Goal: Task Accomplishment & Management: Complete application form

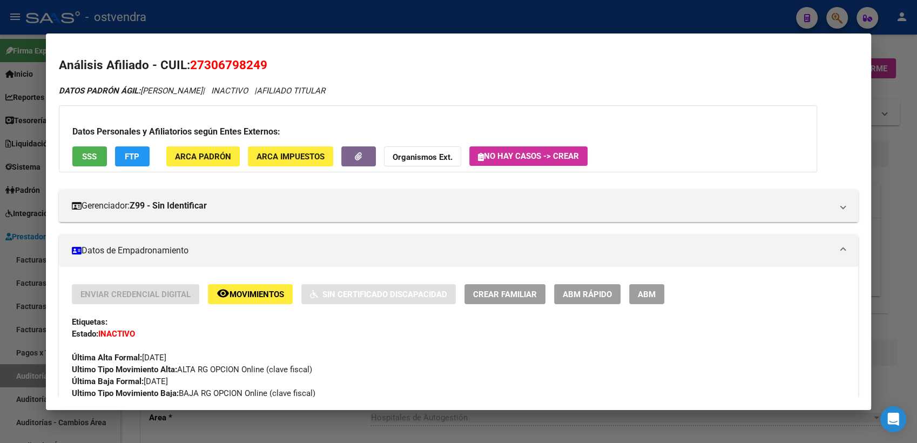
click at [889, 43] on div at bounding box center [458, 221] width 917 height 443
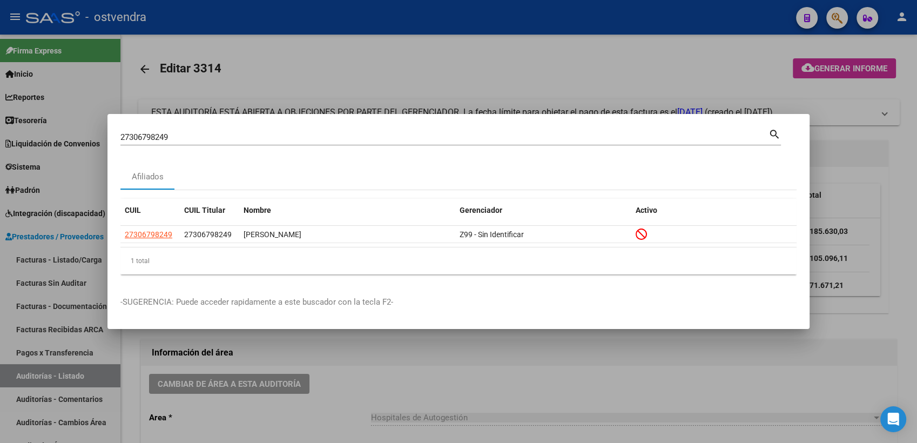
click at [889, 43] on div at bounding box center [458, 221] width 917 height 443
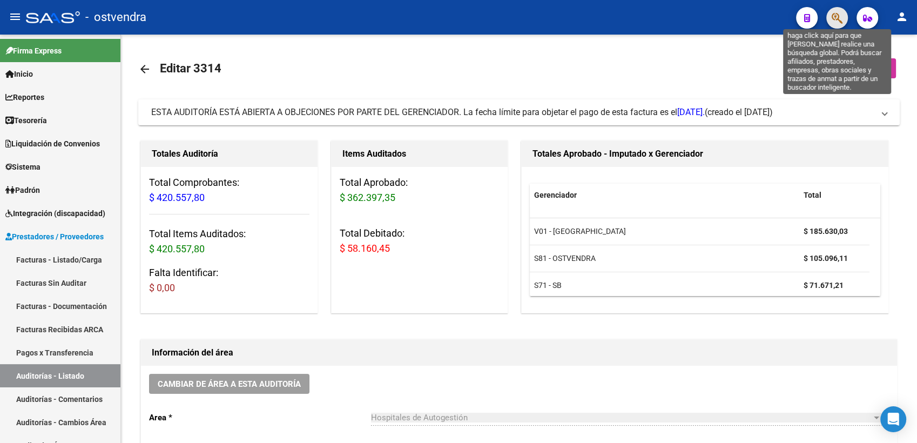
click at [838, 17] on icon "button" at bounding box center [837, 18] width 11 height 12
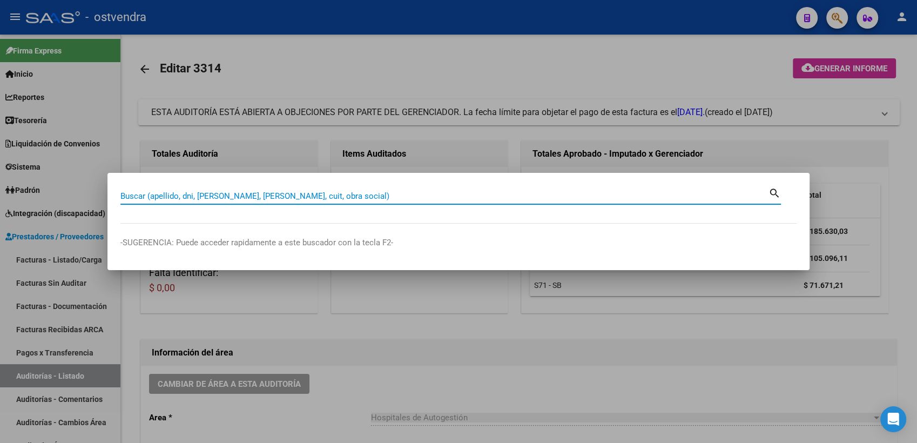
click at [606, 191] on input "Buscar (apellido, dni, [PERSON_NAME], [PERSON_NAME], cuit, obra social)" at bounding box center [444, 196] width 648 height 10
paste input "70729214"
type input "70729214"
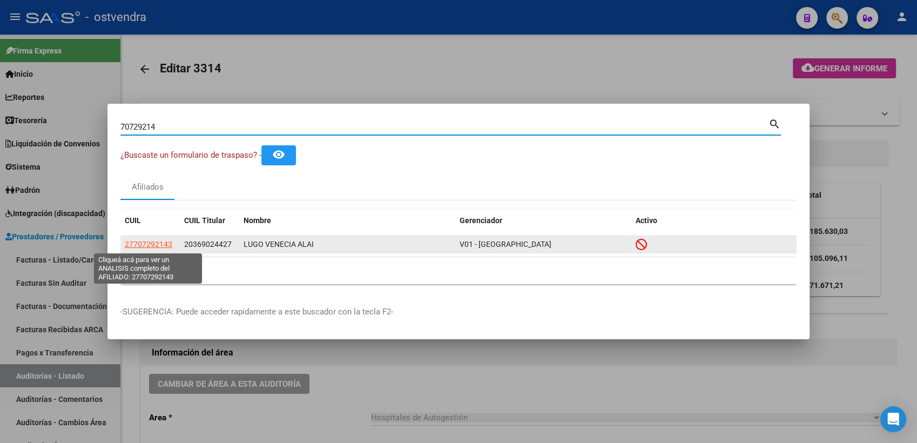
click at [150, 244] on span "27707292143" at bounding box center [149, 244] width 48 height 9
type textarea "27707292143"
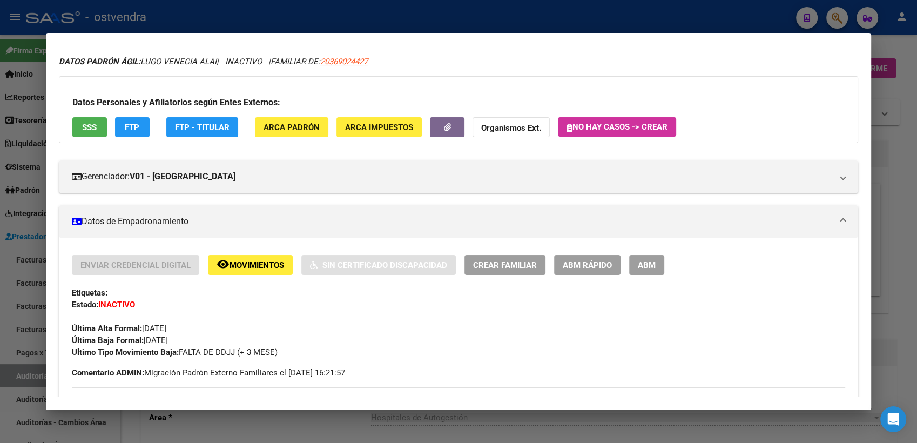
scroll to position [120, 0]
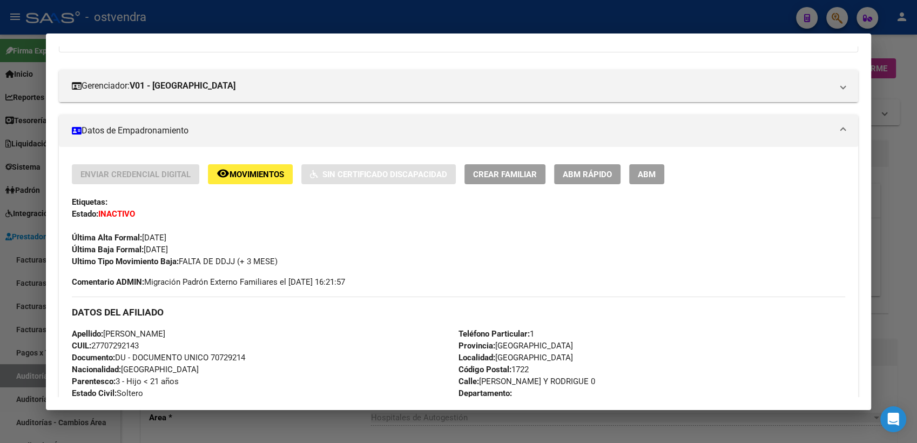
click at [903, 143] on div at bounding box center [458, 221] width 917 height 443
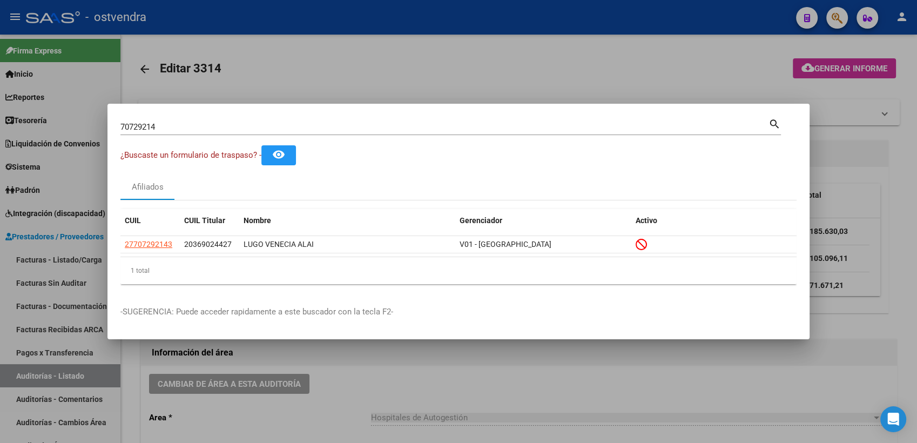
click at [752, 71] on div at bounding box center [458, 221] width 917 height 443
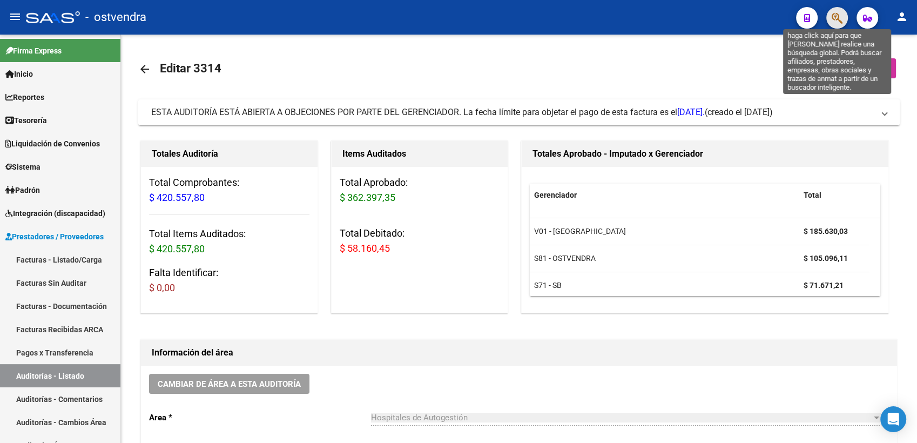
click at [834, 14] on icon "button" at bounding box center [837, 18] width 11 height 12
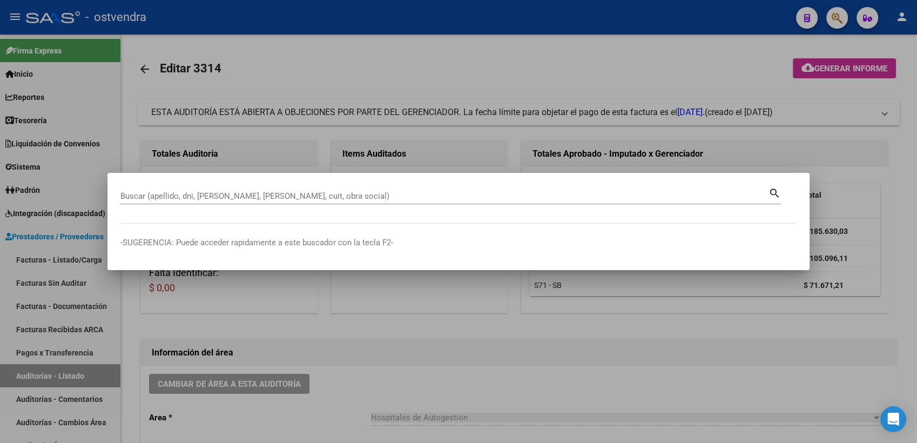
click at [559, 202] on div "Buscar (apellido, dni, [PERSON_NAME], [PERSON_NAME], cuit, obra social)" at bounding box center [444, 196] width 648 height 16
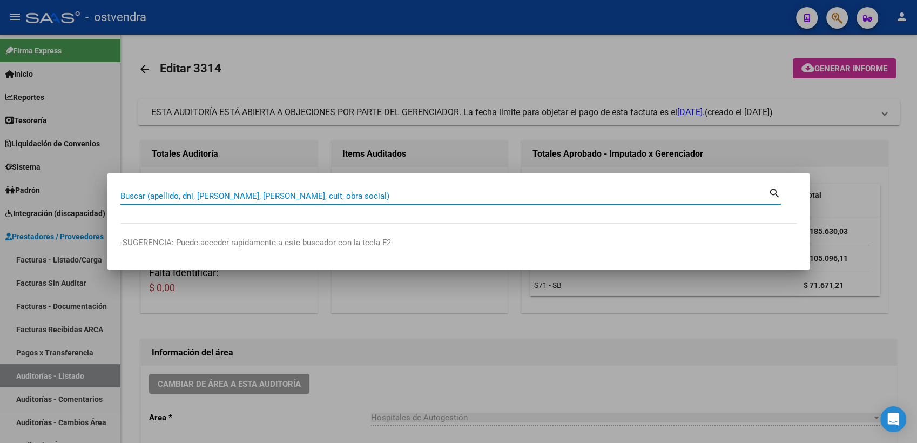
paste input "43107245"
type input "43107245"
